Goal: Navigation & Orientation: Find specific page/section

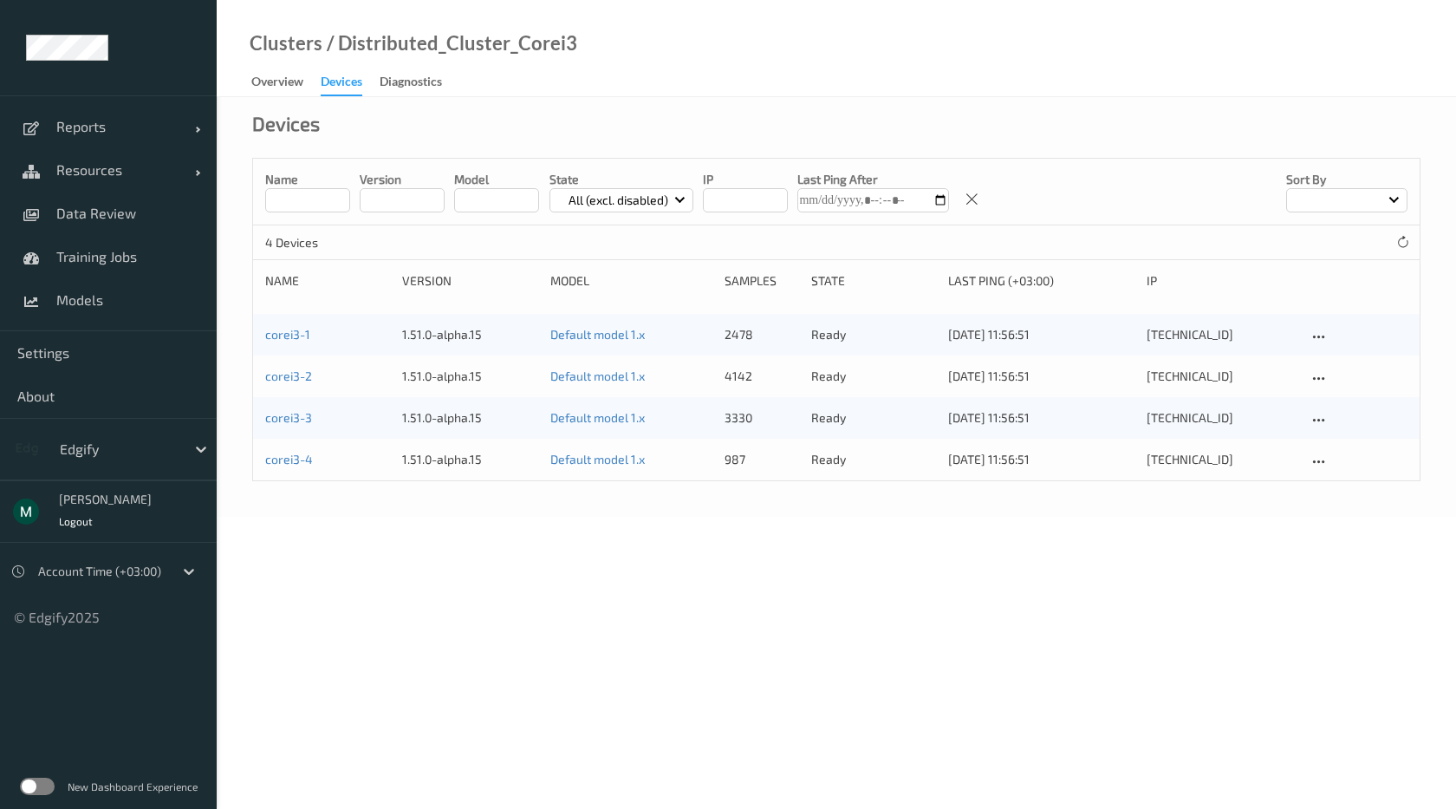
click at [288, 345] on div "corei3-1 1.51.0-alpha.15 Default model 1.x 2478 ready [DATE] 11:56:51 [TECHNICA…" at bounding box center [836, 335] width 1167 height 42
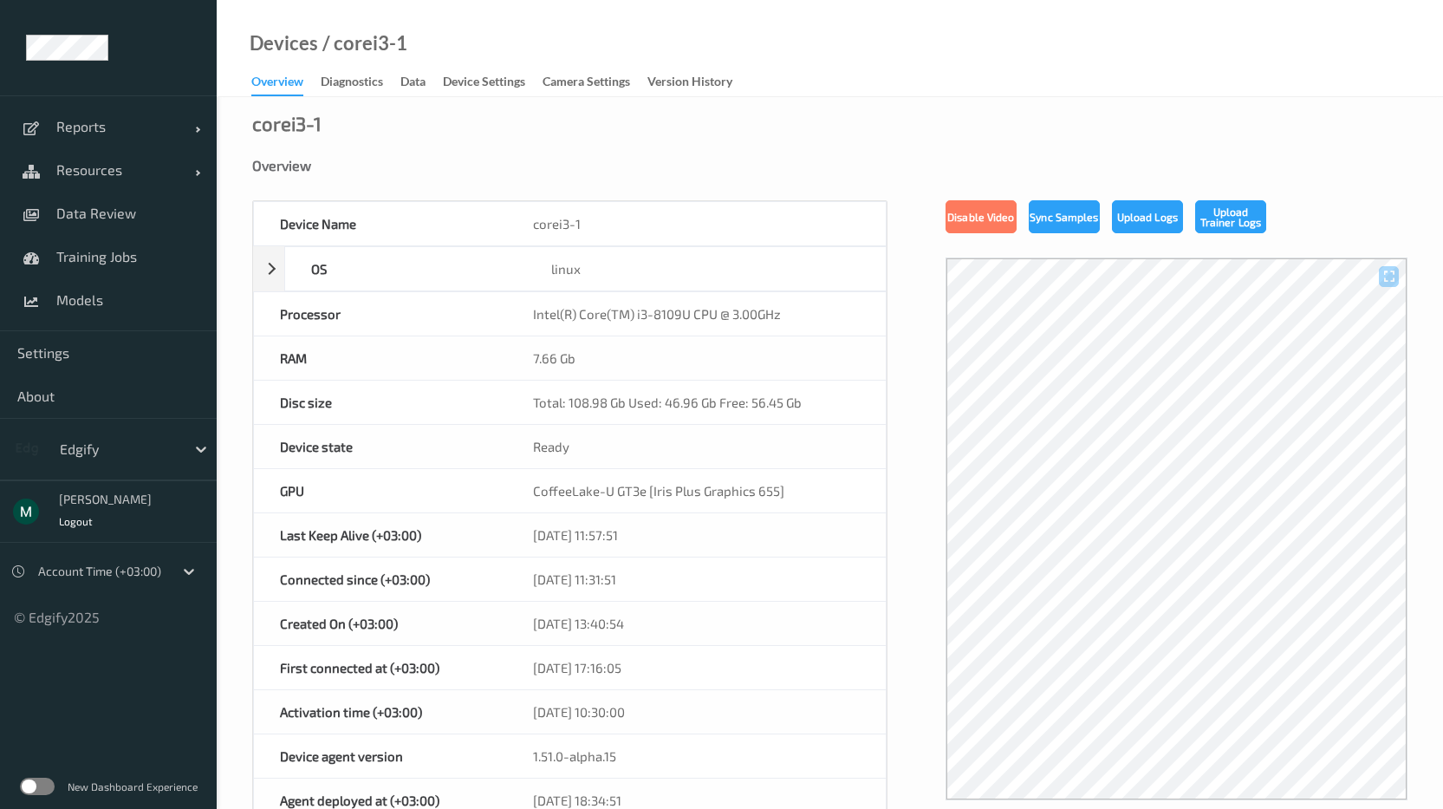
click at [42, 791] on label at bounding box center [37, 786] width 35 height 17
click at [413, 74] on div "Data" at bounding box center [412, 84] width 25 height 22
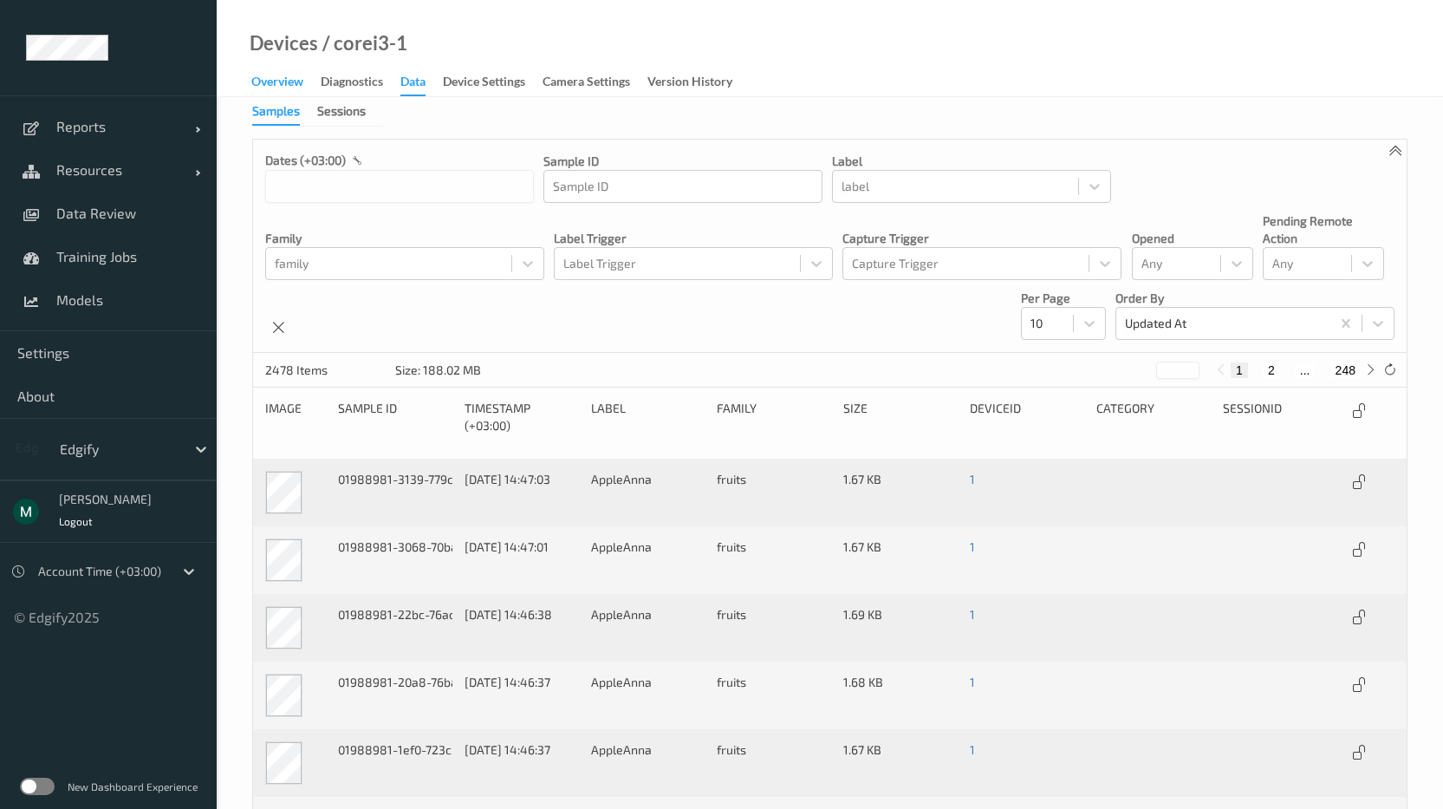
click at [269, 81] on div "Overview" at bounding box center [277, 84] width 52 height 22
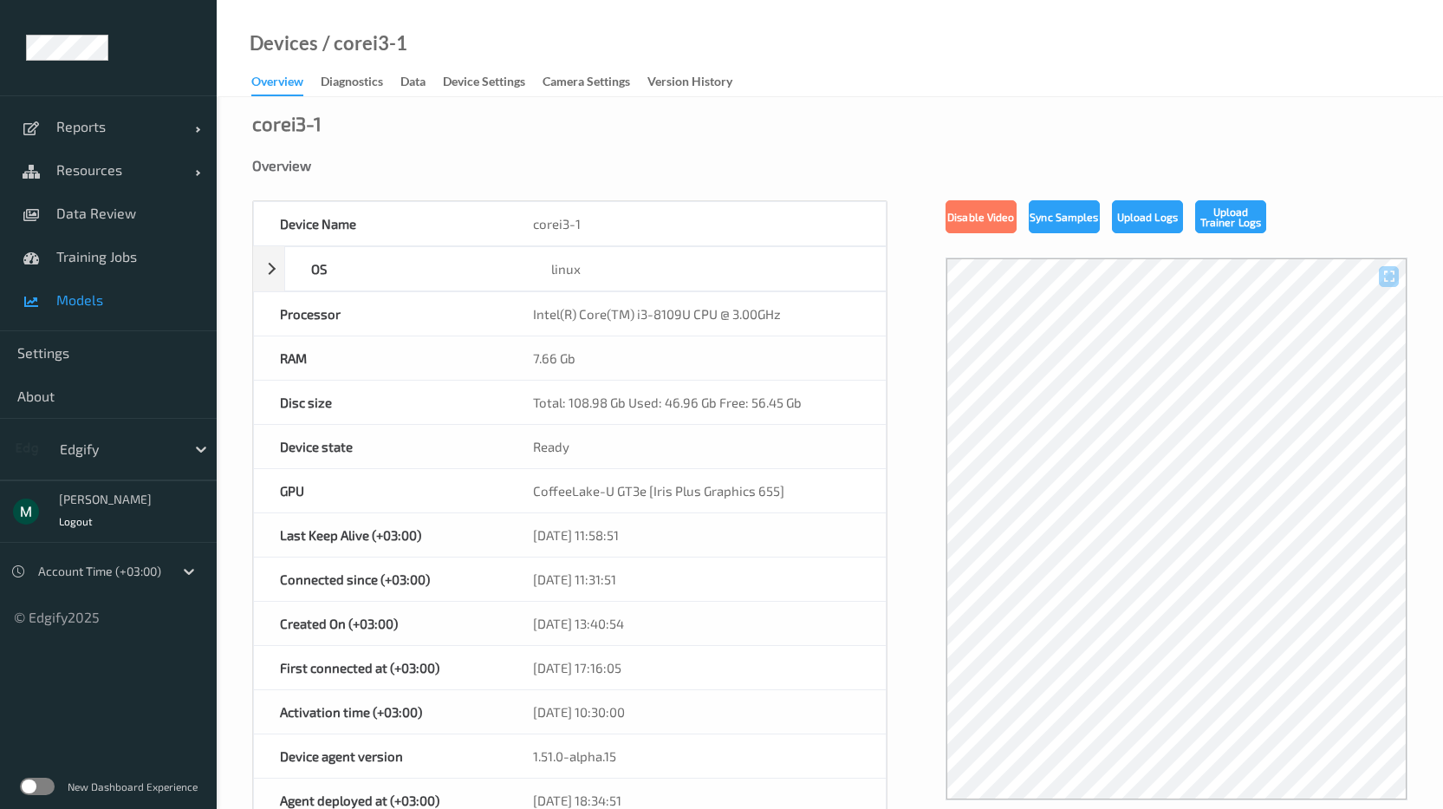
click at [68, 300] on span "Models" at bounding box center [127, 299] width 143 height 17
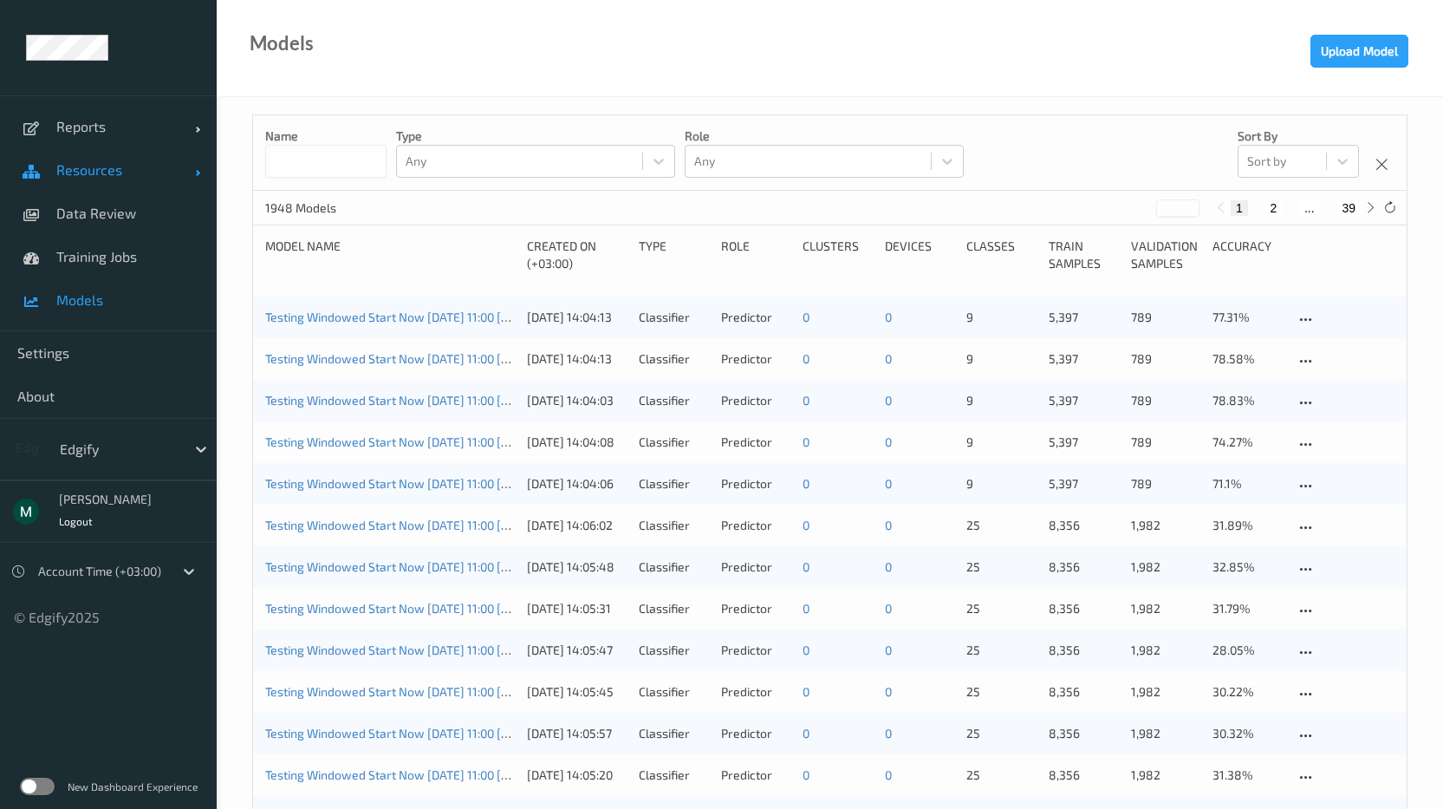
click at [89, 167] on span "Resources" at bounding box center [125, 169] width 139 height 17
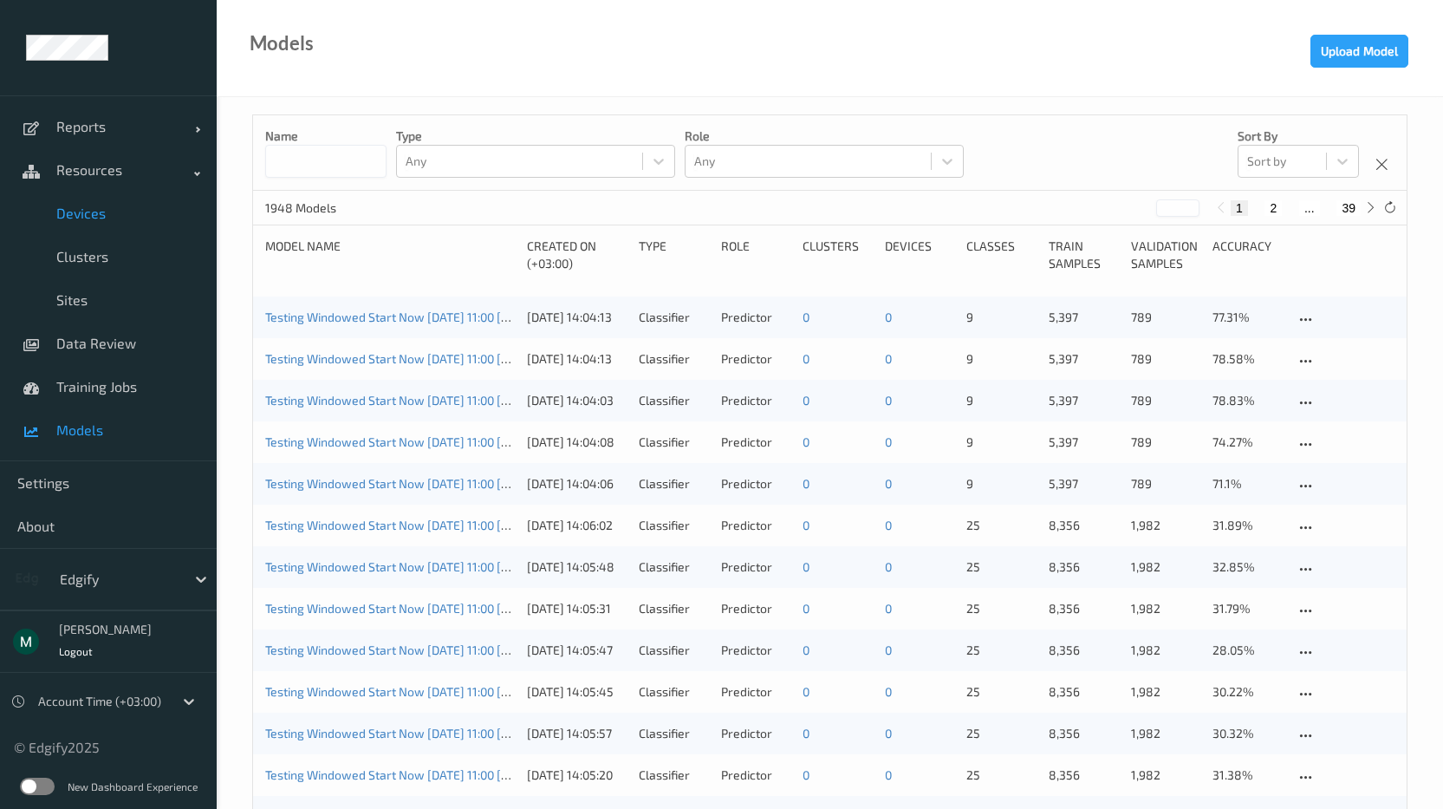
click at [94, 212] on span "Devices" at bounding box center [127, 213] width 143 height 17
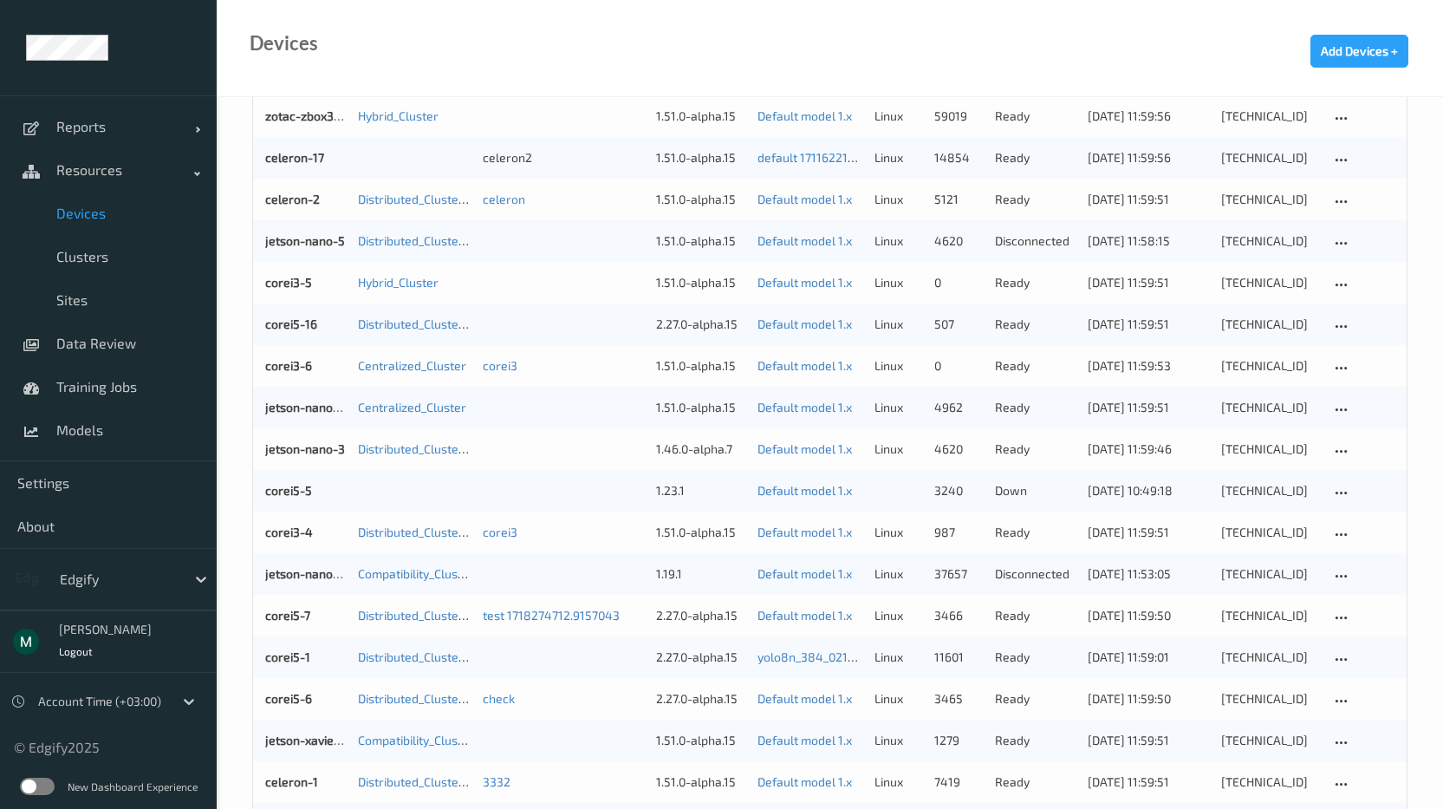
scroll to position [416, 0]
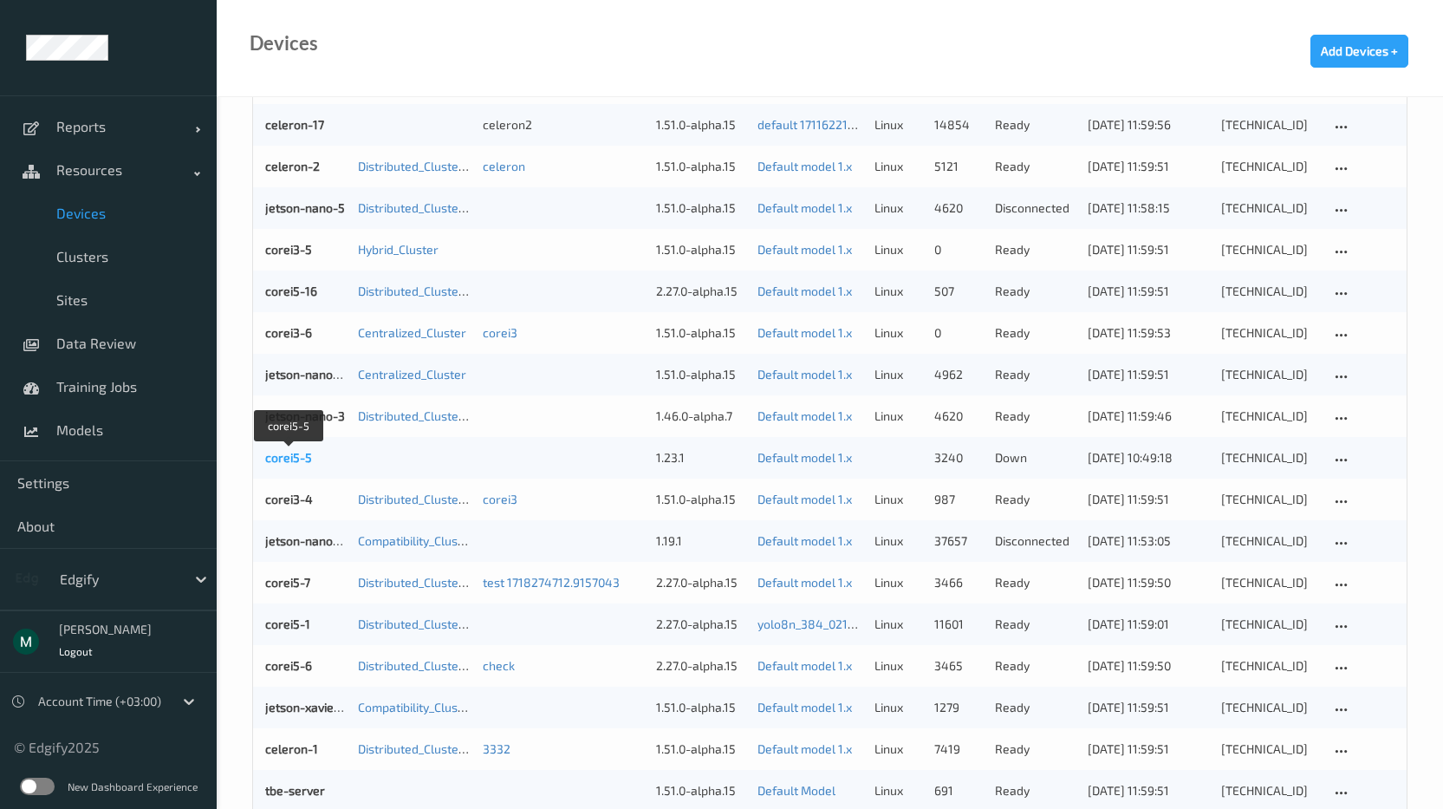
click at [281, 453] on link "corei5-5" at bounding box center [288, 457] width 47 height 15
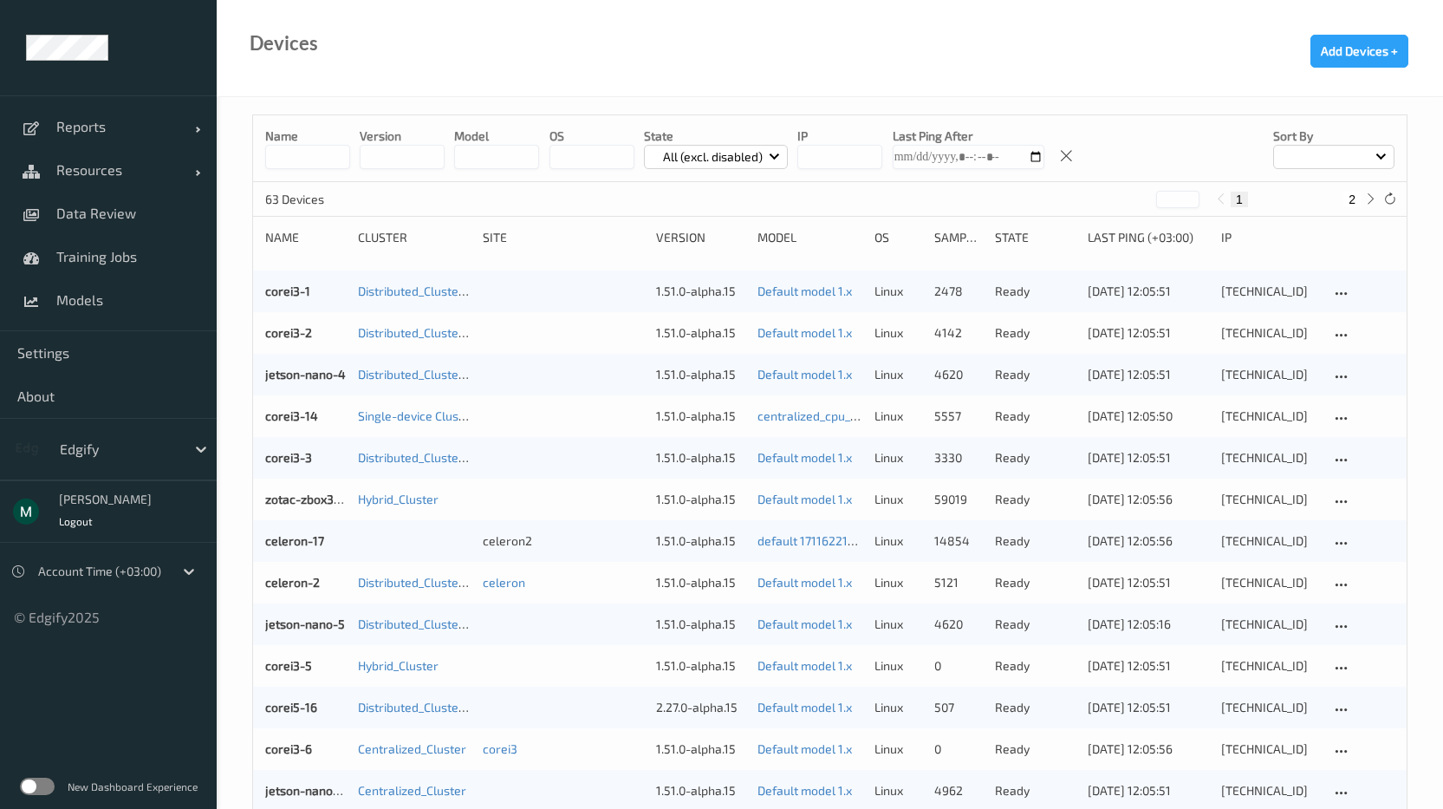
click at [290, 345] on div "corei3-2 Distributed_Cluster_Corei3 1.51.0-alpha.15 Default model 1.x linux 414…" at bounding box center [830, 333] width 1154 height 42
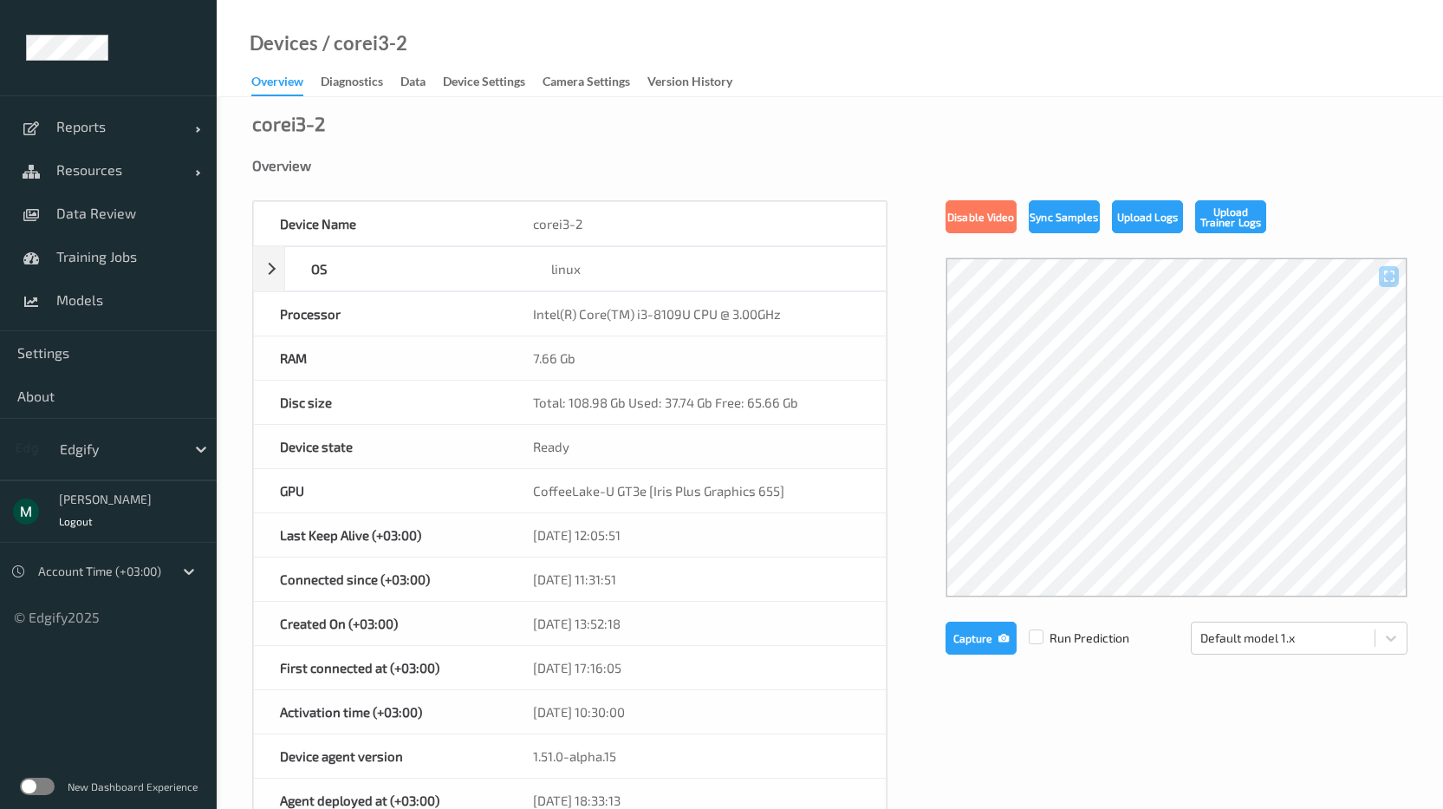
click at [415, 77] on div "Data" at bounding box center [412, 84] width 25 height 22
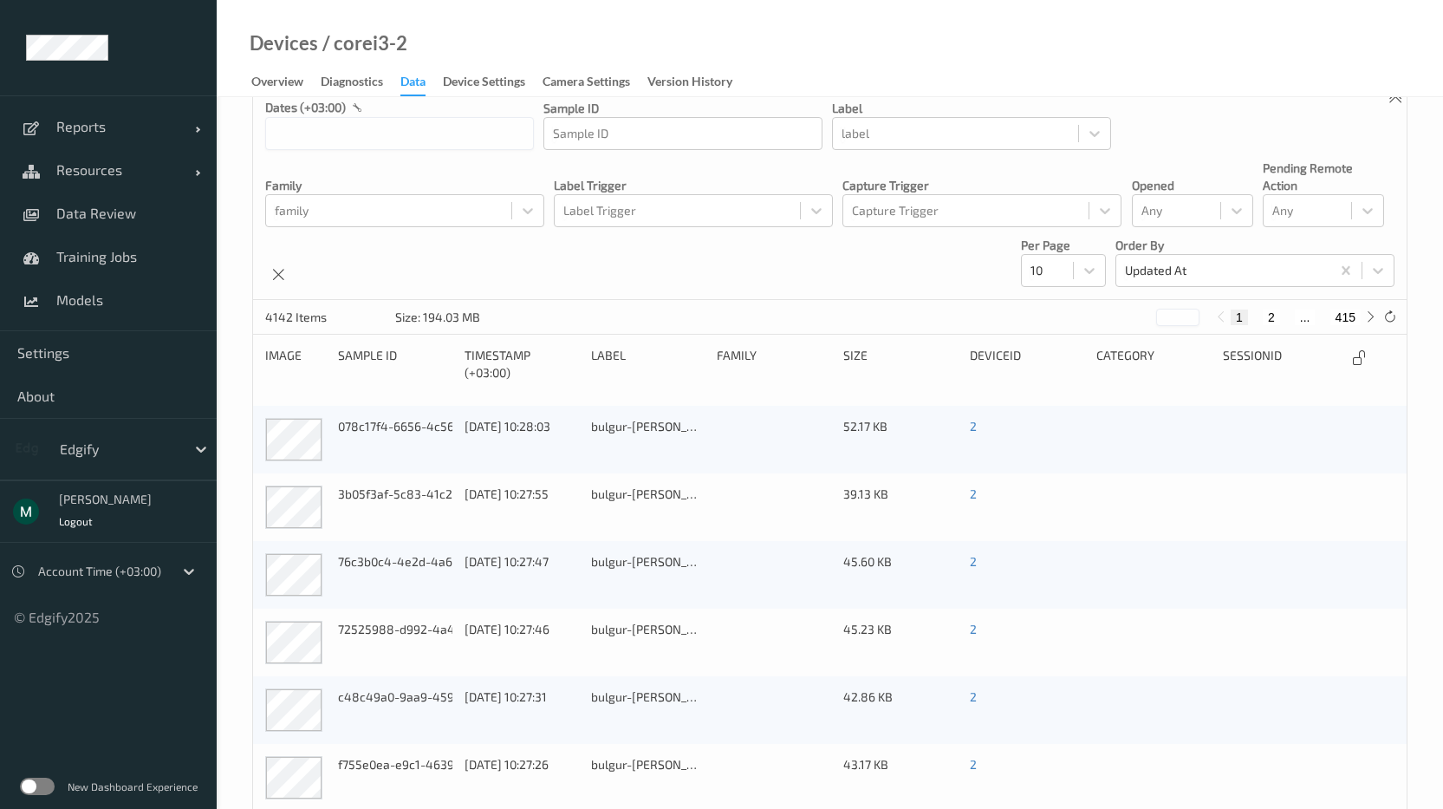
scroll to position [50, 0]
drag, startPoint x: 225, startPoint y: 444, endPoint x: 234, endPoint y: 459, distance: 18.3
click at [234, 459] on div "Samples Sessions dates (+03:00) Sample ID Sample ID label label family family L…" at bounding box center [830, 584] width 1227 height 1074
click at [77, 292] on span "Models" at bounding box center [127, 299] width 143 height 17
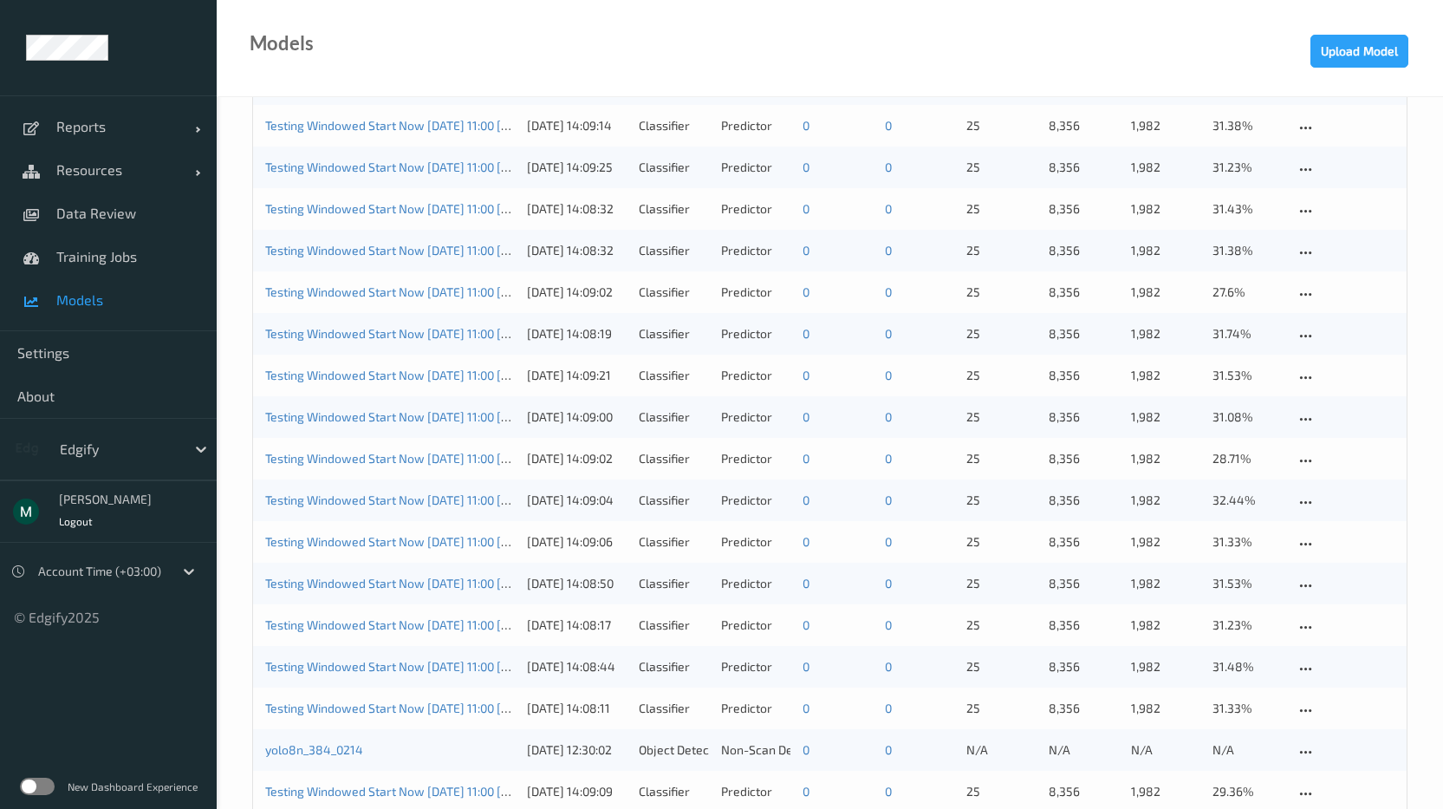
scroll to position [980, 0]
click at [113, 259] on span "Training Jobs" at bounding box center [127, 256] width 143 height 17
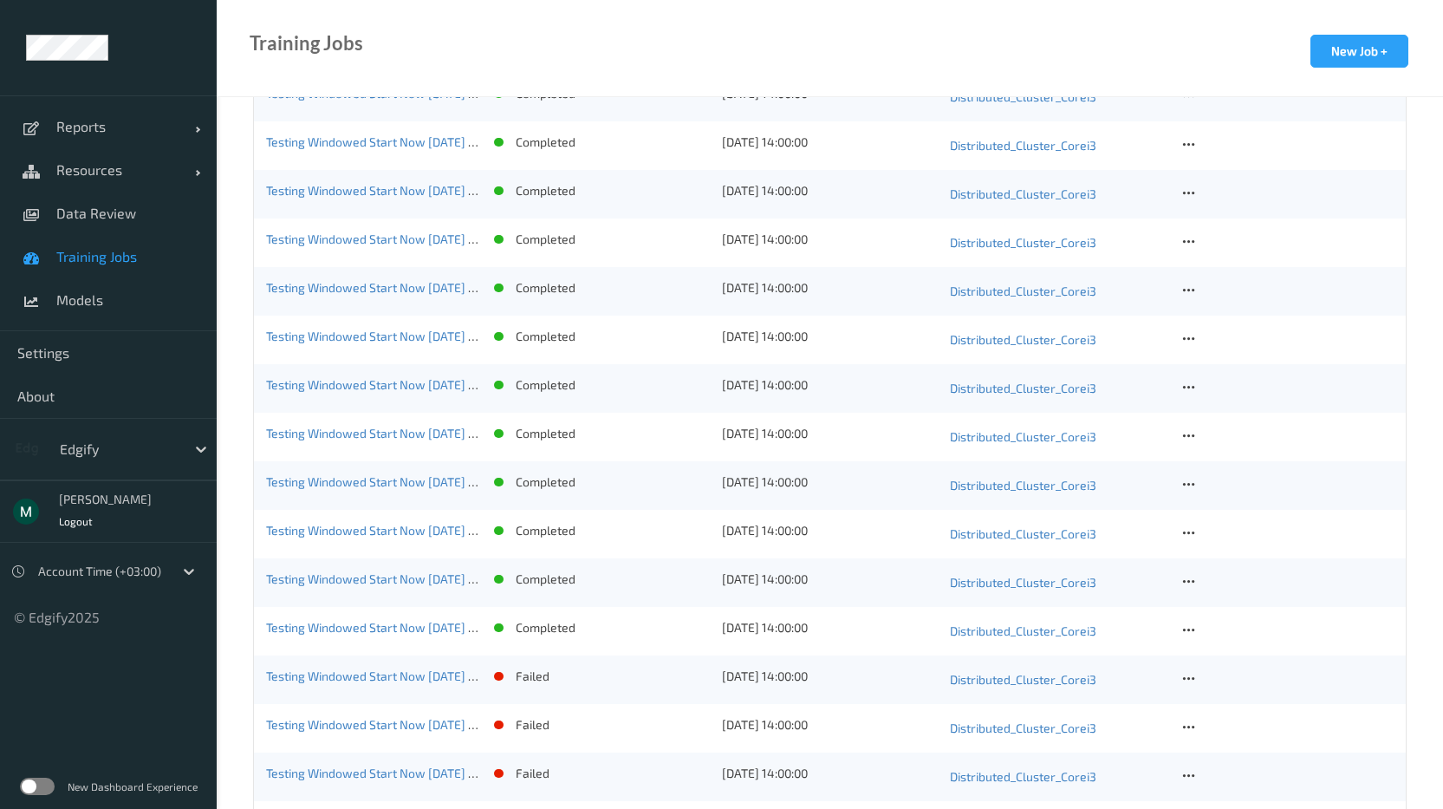
scroll to position [1976, 0]
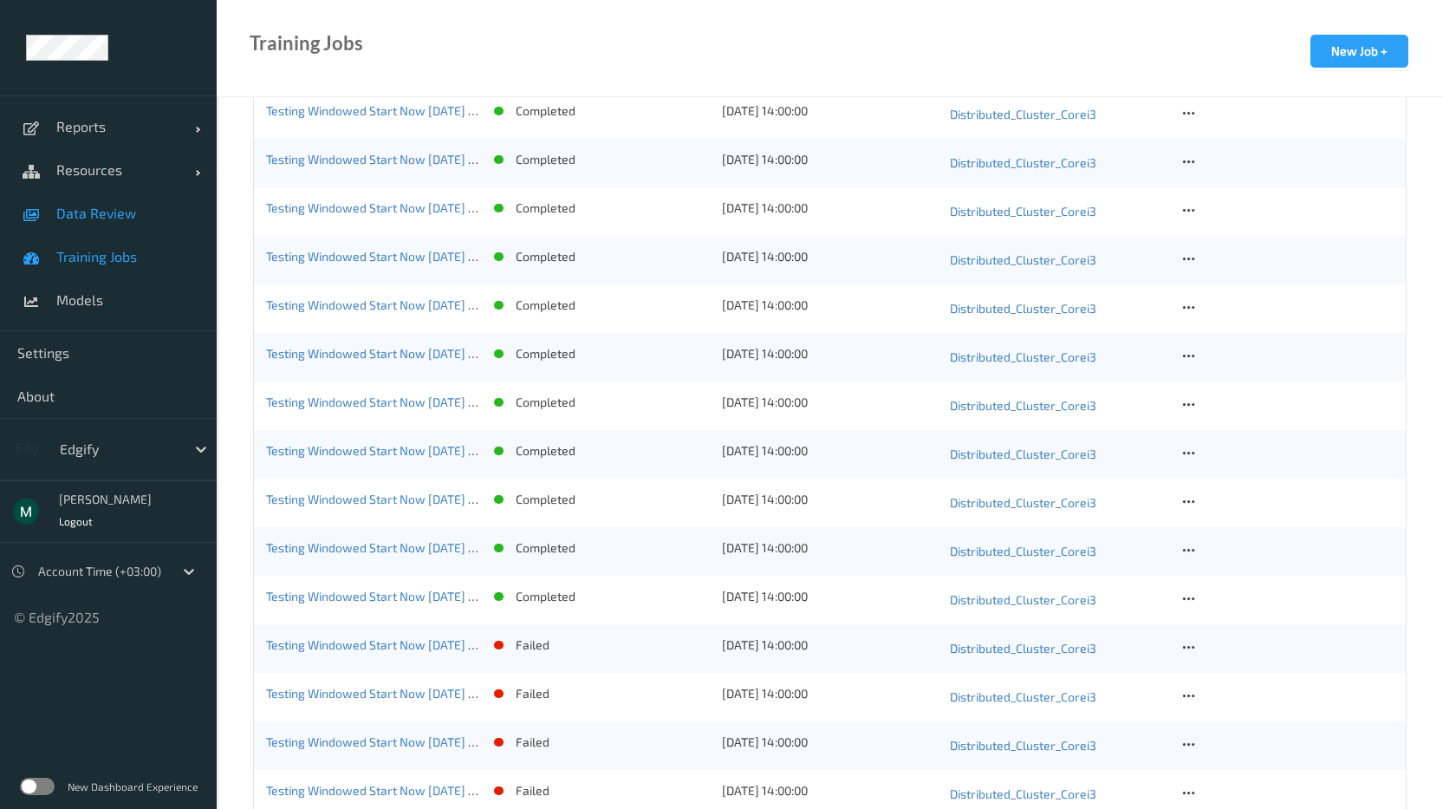
click at [77, 210] on span "Data Review" at bounding box center [127, 213] width 143 height 17
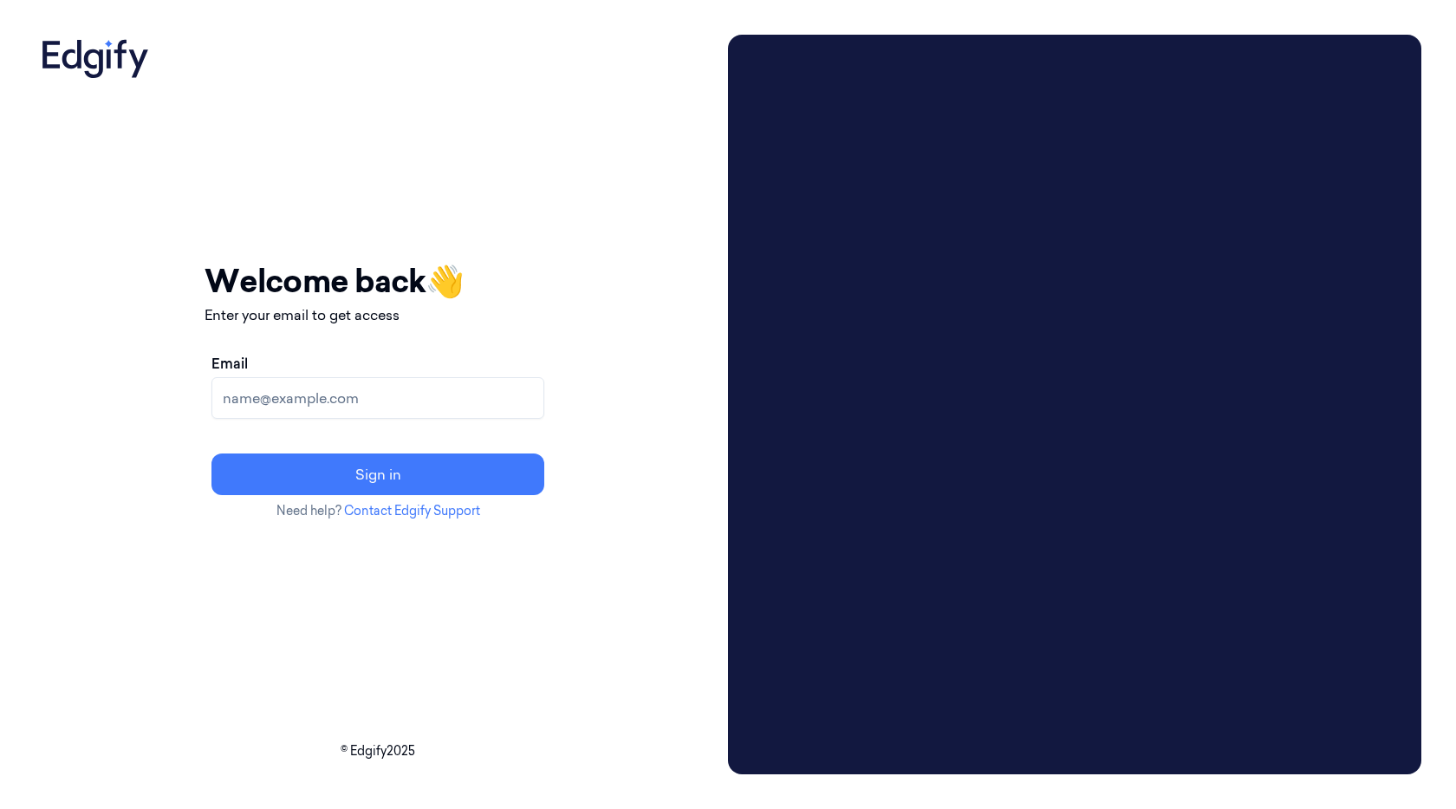
click at [356, 389] on input "Email" at bounding box center [378, 398] width 333 height 42
type input "mikeg@edgify.ai"
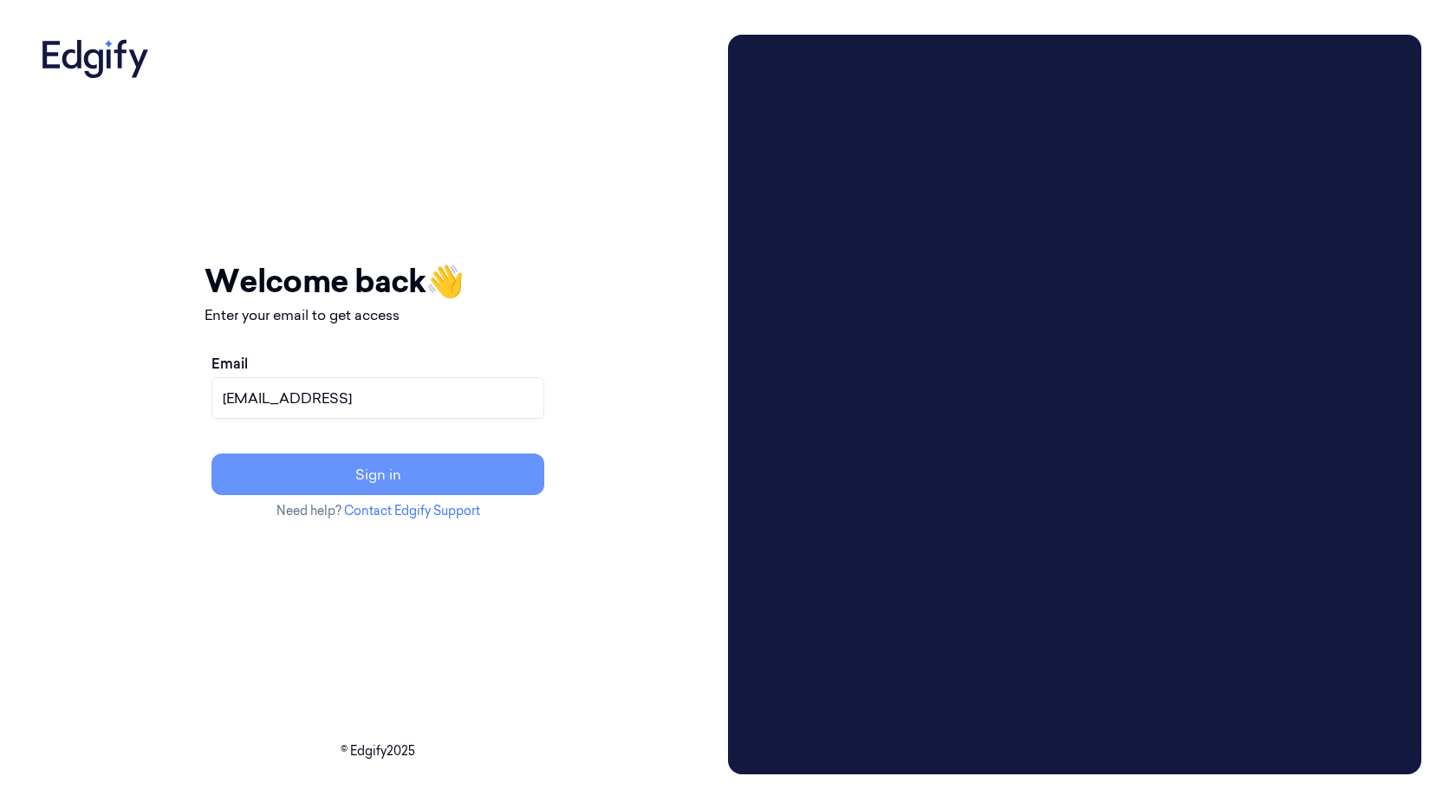
click at [418, 485] on button "Sign in" at bounding box center [378, 474] width 333 height 42
